Goal: Task Accomplishment & Management: Use online tool/utility

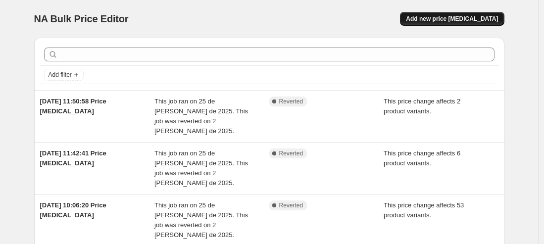
click at [451, 22] on span "Add new price [MEDICAL_DATA]" at bounding box center [452, 19] width 92 height 8
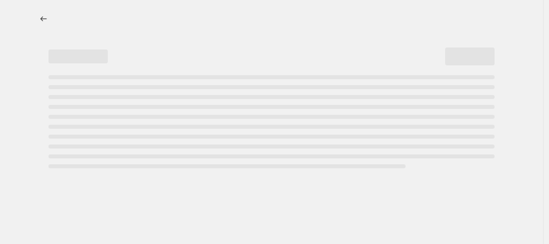
select select "percentage"
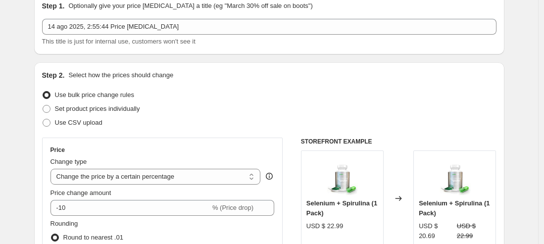
scroll to position [45, 0]
click at [59, 110] on span "Set product prices individually" at bounding box center [97, 107] width 85 height 7
click at [43, 105] on input "Set product prices individually" at bounding box center [43, 104] width 0 height 0
radio input "true"
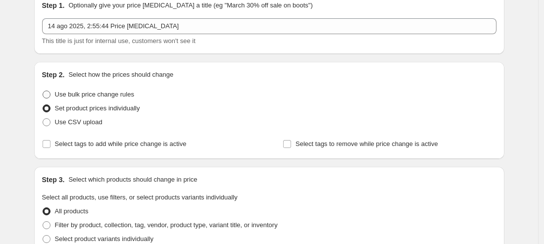
click at [124, 93] on span "Use bulk price change rules" at bounding box center [94, 94] width 79 height 7
click at [43, 91] on input "Use bulk price change rules" at bounding box center [43, 91] width 0 height 0
radio input "true"
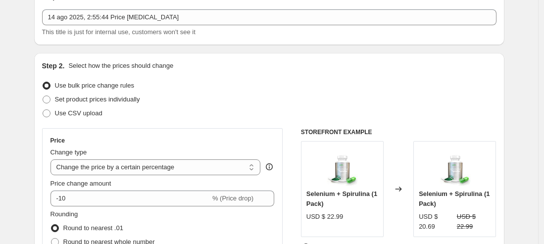
scroll to position [163, 0]
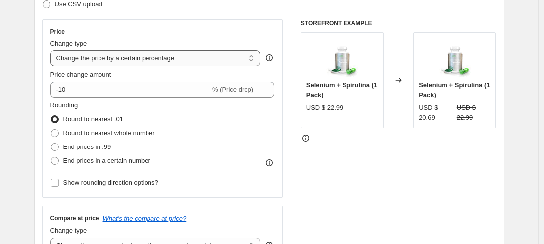
click at [139, 60] on select "Change the price to a certain amount Change the price by a certain amount Chang…" at bounding box center [155, 58] width 210 height 16
select select "ecap"
click at [53, 50] on select "Change the price to a certain amount Change the price by a certain amount Chang…" at bounding box center [155, 58] width 210 height 16
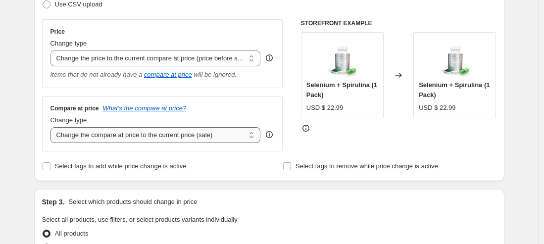
click at [176, 138] on select "Change the compare at price to the current price (sale) Change the compare at p…" at bounding box center [155, 135] width 210 height 16
select select "no_change"
click at [53, 127] on select "Change the compare at price to the current price (sale) Change the compare at p…" at bounding box center [155, 135] width 210 height 16
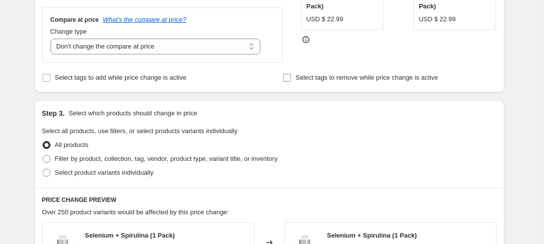
scroll to position [239, 0]
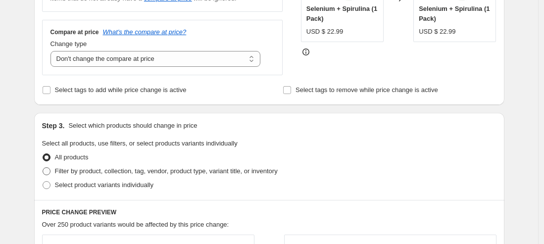
click at [78, 173] on span "Filter by product, collection, tag, vendor, product type, variant title, or inv…" at bounding box center [166, 170] width 223 height 7
click at [43, 168] on input "Filter by product, collection, tag, vendor, product type, variant title, or inv…" at bounding box center [43, 167] width 0 height 0
radio input "true"
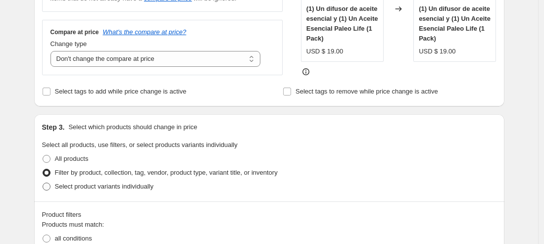
click at [148, 186] on span "Select product variants individually" at bounding box center [104, 186] width 98 height 7
click at [43, 183] on input "Select product variants individually" at bounding box center [43, 183] width 0 height 0
radio input "true"
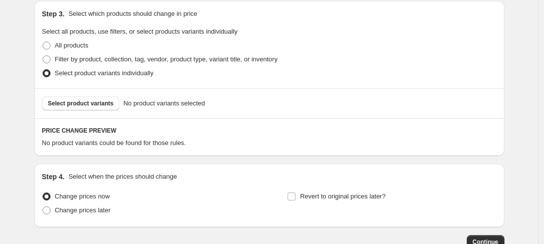
scroll to position [382, 0]
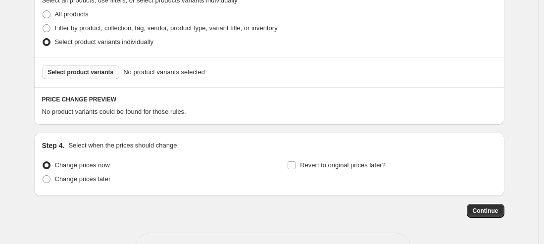
click at [87, 75] on span "Select product variants" at bounding box center [81, 72] width 66 height 8
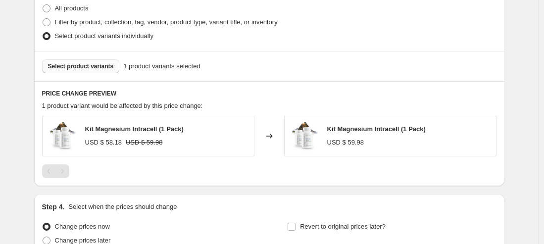
scroll to position [390, 0]
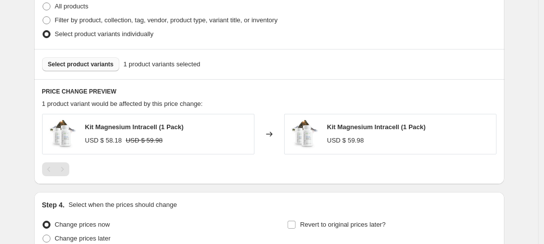
click at [109, 68] on span "Select product variants" at bounding box center [81, 64] width 66 height 8
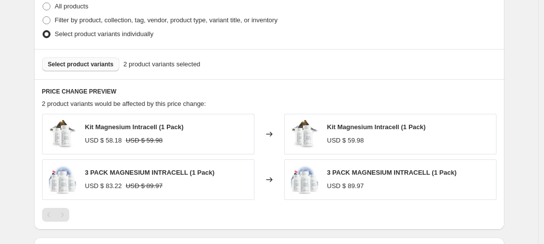
click at [98, 70] on button "Select product variants" at bounding box center [81, 64] width 78 height 14
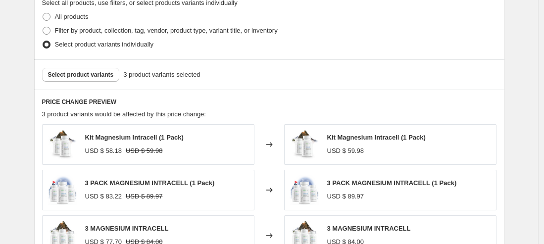
scroll to position [374, 0]
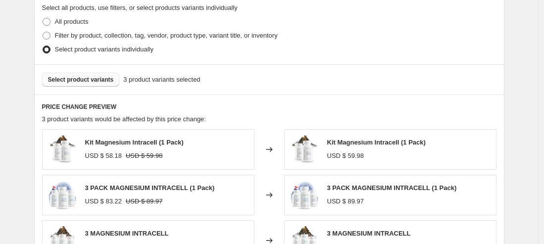
click at [100, 83] on span "Select product variants" at bounding box center [81, 80] width 66 height 8
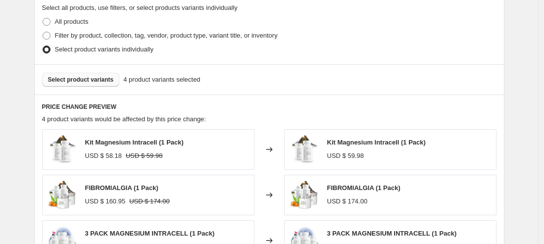
click at [103, 83] on span "Select product variants" at bounding box center [81, 80] width 66 height 8
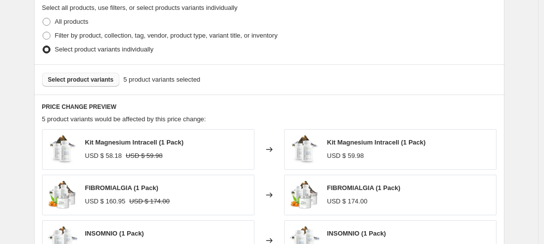
click at [90, 83] on span "Select product variants" at bounding box center [81, 80] width 66 height 8
click at [100, 82] on span "Select product variants" at bounding box center [81, 80] width 66 height 8
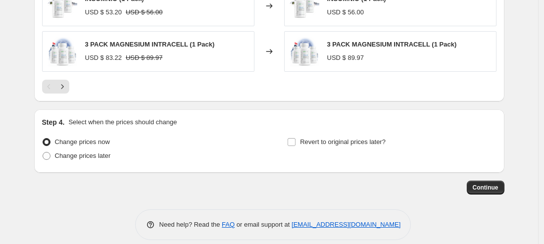
scroll to position [665, 0]
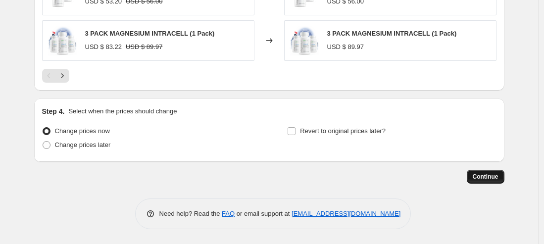
click at [480, 182] on button "Continue" at bounding box center [485, 177] width 38 height 14
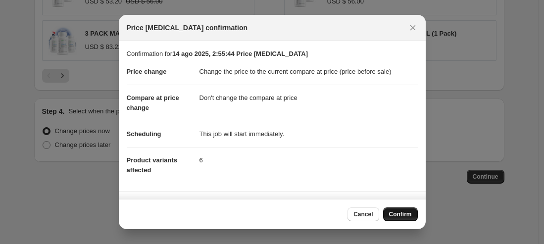
click at [402, 218] on button "Confirm" at bounding box center [400, 214] width 35 height 14
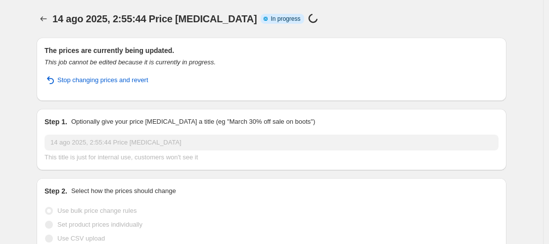
select select "ecap"
select select "no_change"
